Goal: Transaction & Acquisition: Purchase product/service

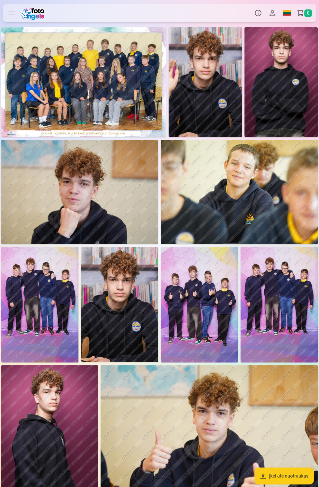
click at [119, 103] on img at bounding box center [83, 82] width 165 height 110
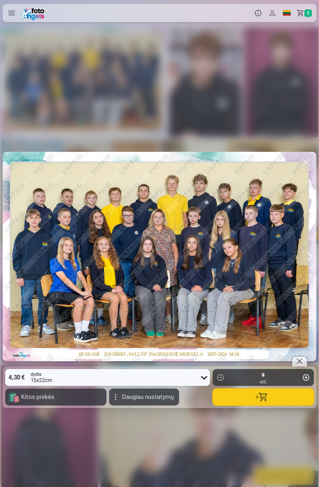
click at [157, 397] on span "Daugiau nustatymų" at bounding box center [148, 397] width 52 height 6
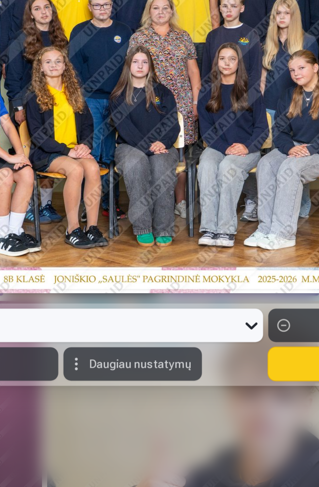
click at [164, 399] on span "Daugiau nustatymų" at bounding box center [148, 397] width 52 height 6
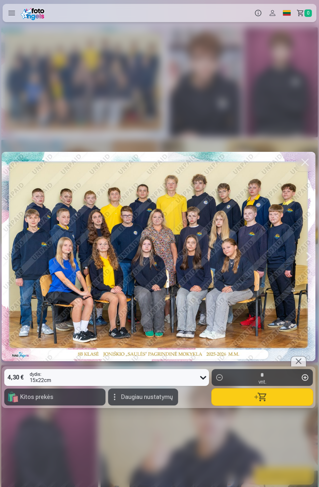
click at [284, 398] on button "button" at bounding box center [262, 397] width 101 height 17
click at [299, 161] on button "button" at bounding box center [305, 162] width 18 height 18
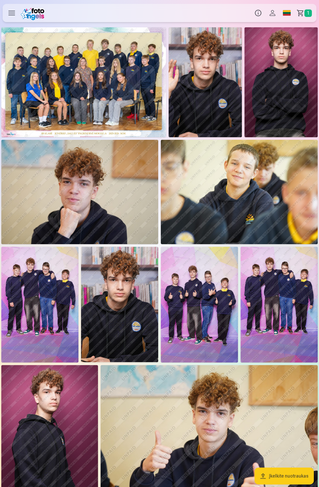
click at [208, 96] on img at bounding box center [205, 82] width 73 height 110
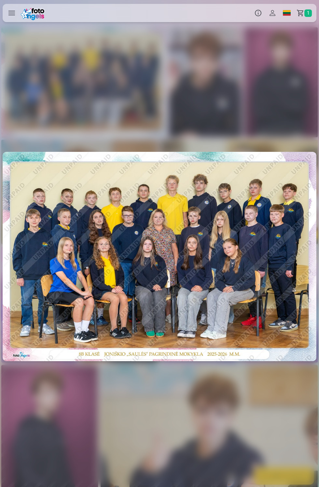
scroll to position [0, 319]
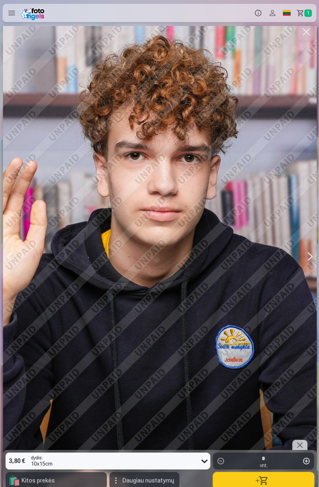
click at [301, 479] on button "button" at bounding box center [263, 480] width 101 height 17
click at [306, 31] on button "button" at bounding box center [306, 32] width 18 height 18
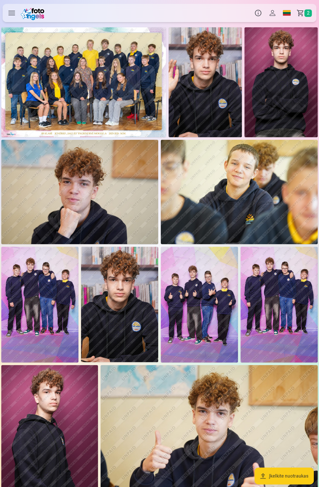
click at [293, 101] on img at bounding box center [280, 82] width 73 height 110
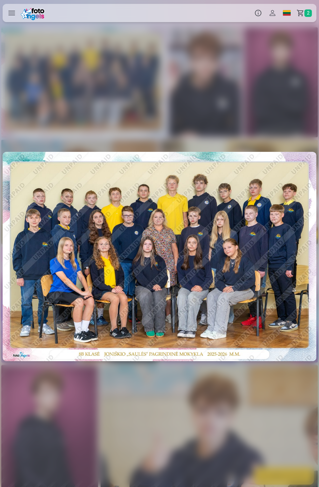
scroll to position [0, 637]
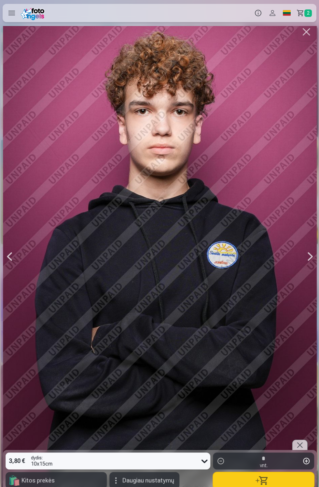
click at [293, 482] on button "button" at bounding box center [263, 480] width 101 height 17
click at [307, 36] on button "button" at bounding box center [306, 32] width 18 height 18
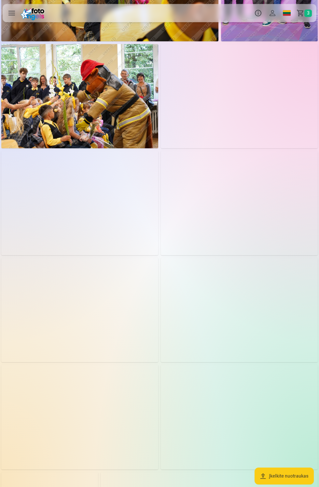
scroll to position [848, 0]
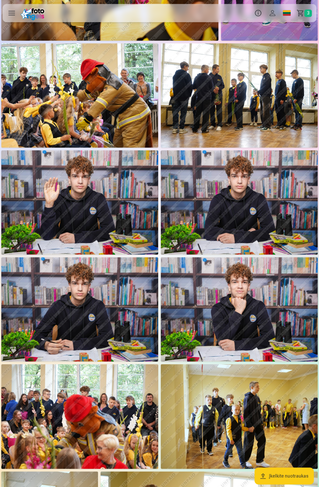
click at [267, 314] on img at bounding box center [239, 309] width 157 height 104
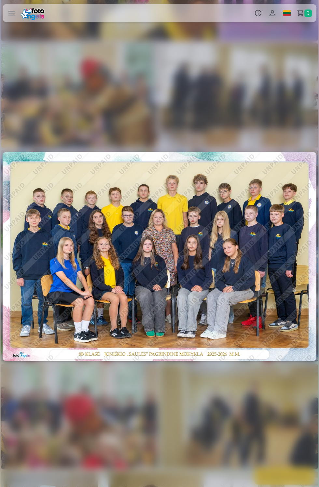
scroll to position [0, 7971]
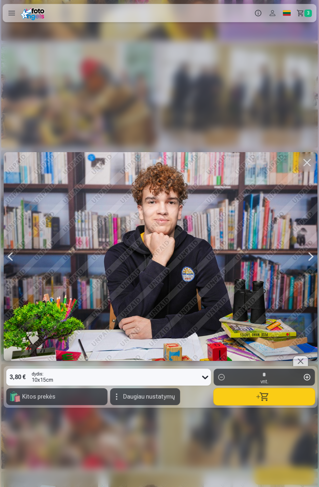
click at [157, 398] on span "Daugiau nustatymų" at bounding box center [149, 397] width 52 height 6
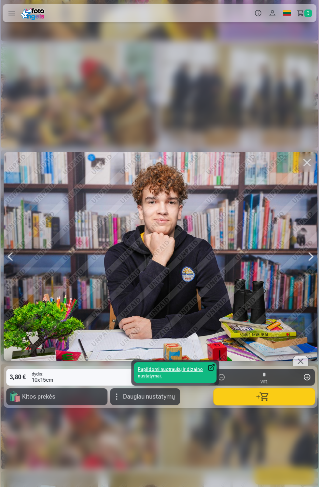
click at [188, 371] on link "Papildomi nuotraukų ir dizaino nustatymai." at bounding box center [175, 373] width 83 height 21
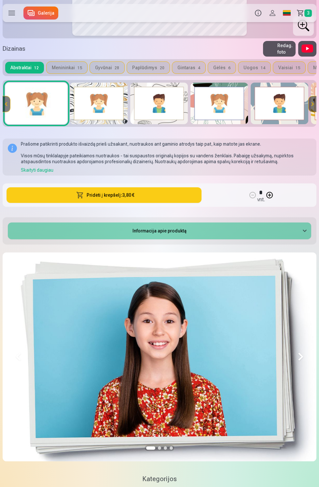
scroll to position [238, 0]
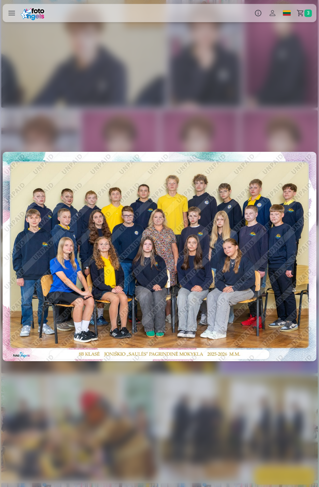
scroll to position [0, 7971]
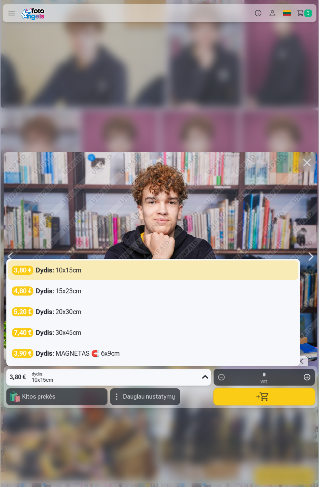
click at [231, 444] on div "5 results available. Use Up and Down to choose options, press Enter to select t…" at bounding box center [160, 256] width 319 height 461
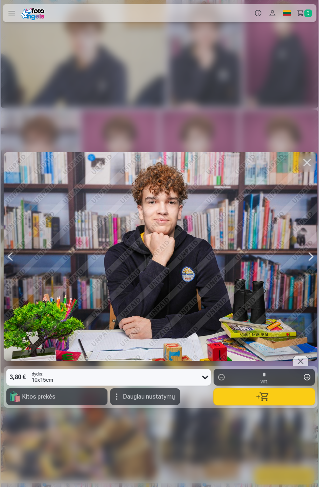
click at [152, 399] on span "Daugiau nustatymų" at bounding box center [149, 397] width 52 height 6
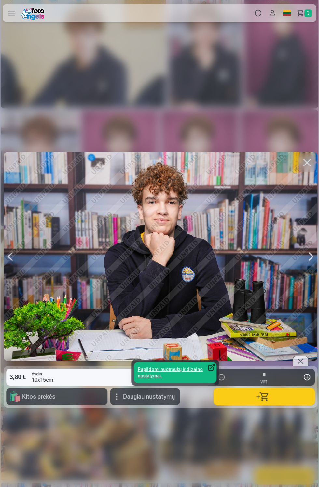
click at [194, 369] on link "Papildomi nuotraukų ir dizaino nustatymai." at bounding box center [175, 373] width 83 height 21
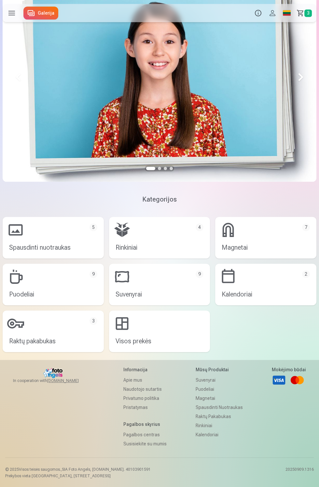
scroll to position [511, 0]
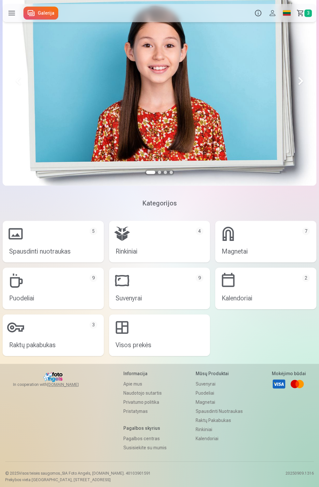
click at [265, 248] on link "Magnetai 7" at bounding box center [265, 242] width 101 height 42
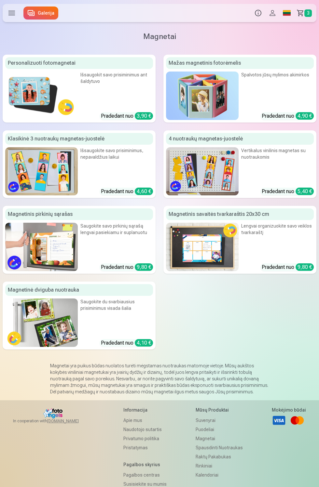
click at [121, 88] on div "Išsaugokit savo prisiminimus ant šaldytuvo" at bounding box center [116, 84] width 73 height 25
